Goal: Transaction & Acquisition: Subscribe to service/newsletter

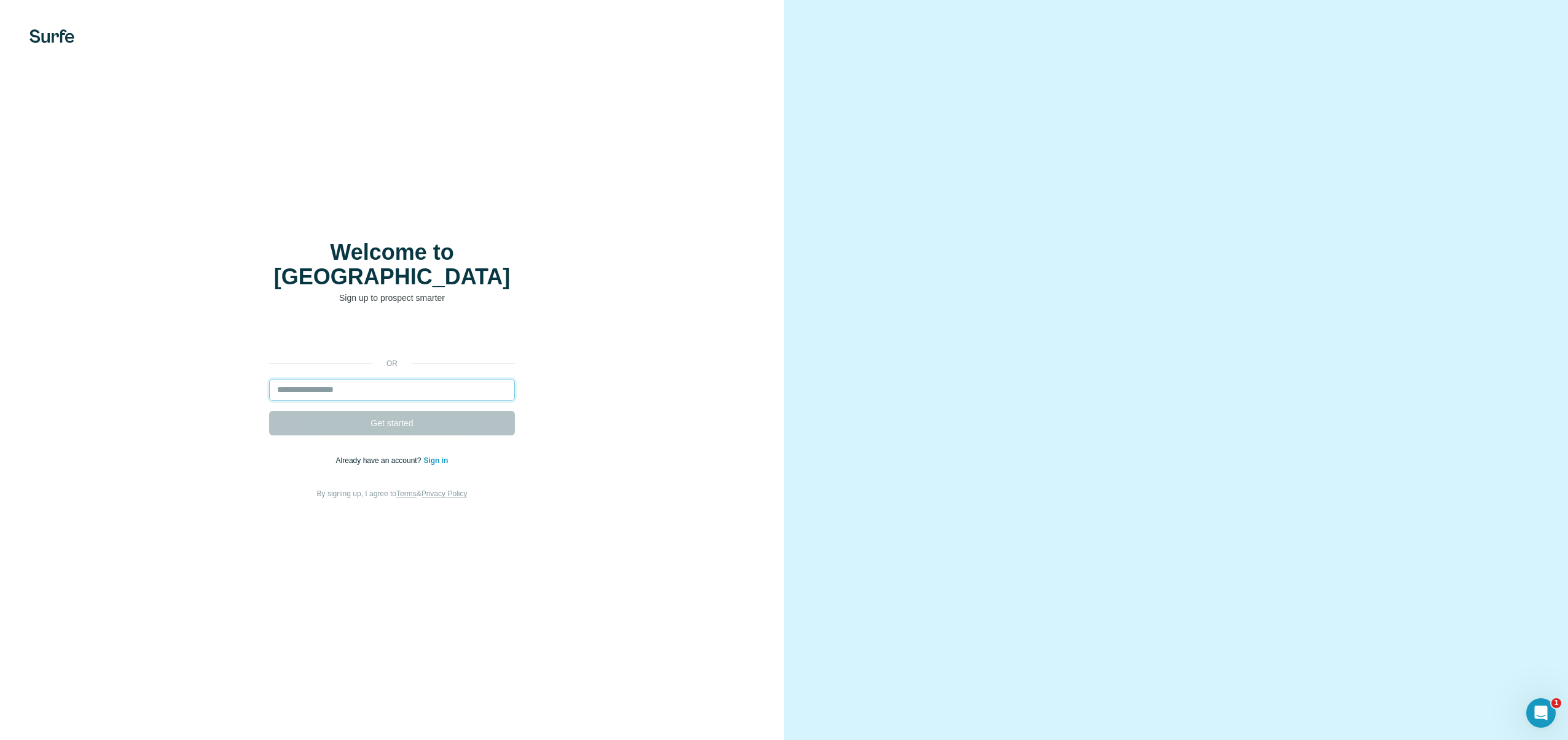
click at [378, 379] on input "email" at bounding box center [392, 391] width 246 height 22
click at [215, 380] on div "or Get started Already have an account? Sign in By signing up, I agree to Terms…" at bounding box center [392, 412] width 735 height 177
click at [437, 456] on link "Sign in" at bounding box center [436, 461] width 25 height 9
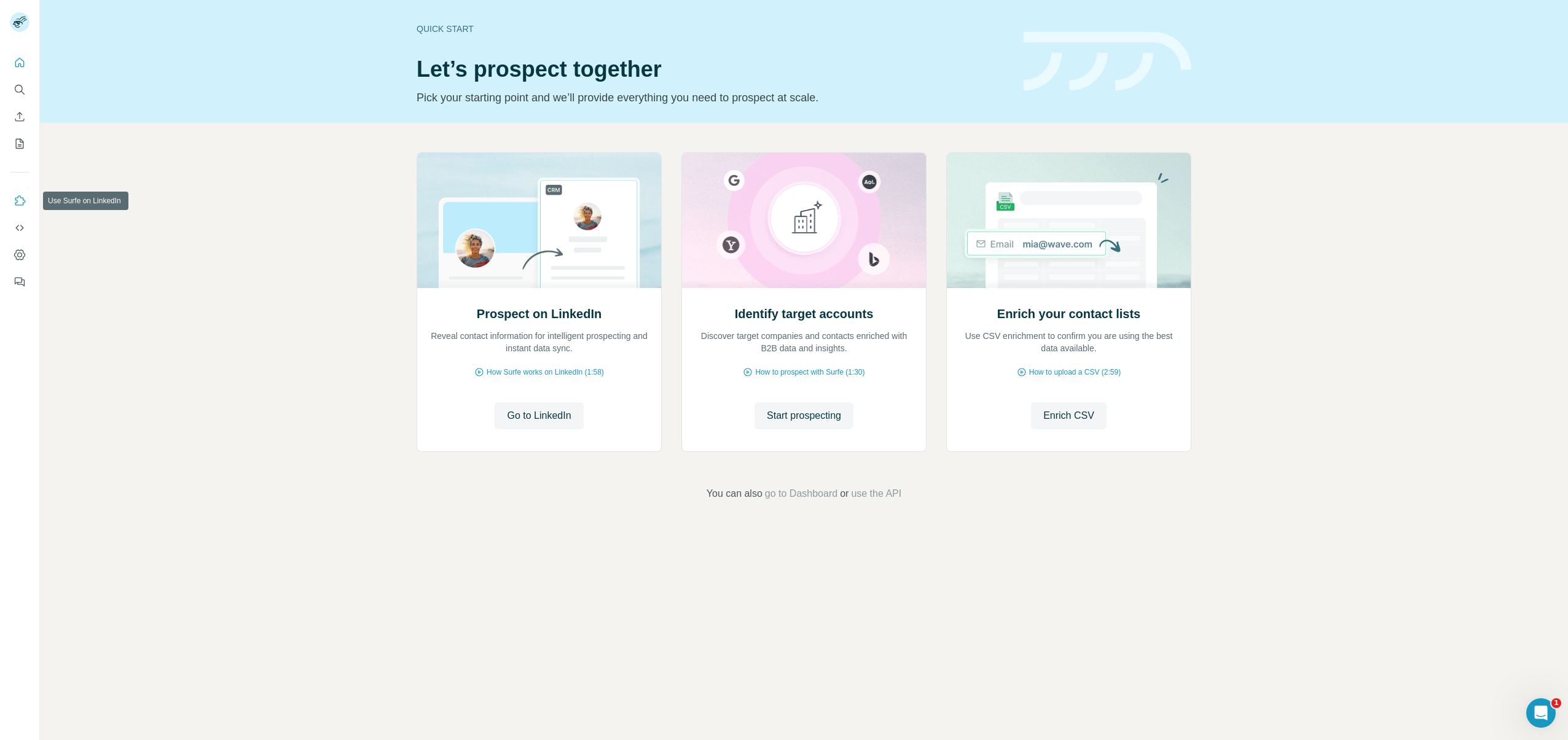
click at [24, 203] on icon "Use Surfe on LinkedIn" at bounding box center [20, 201] width 12 height 12
